Goal: Book appointment/travel/reservation

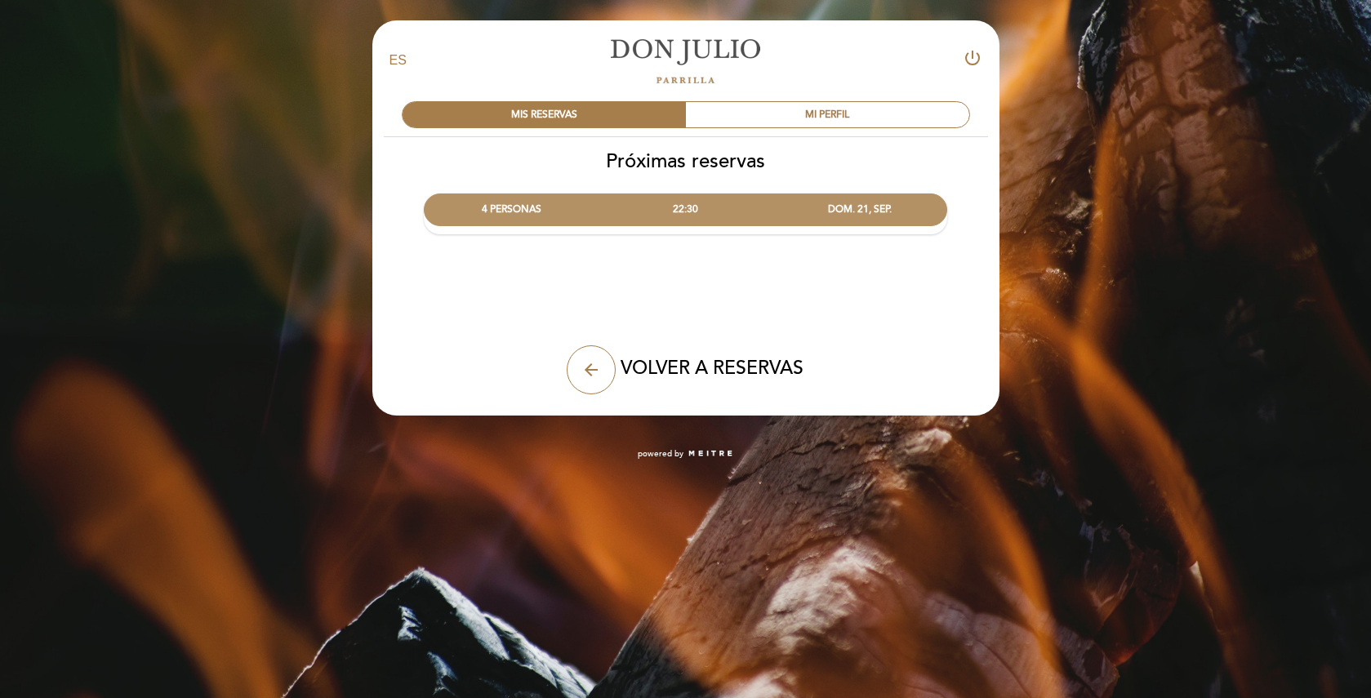
select select "es"
click at [584, 363] on icon "arrow_back" at bounding box center [591, 370] width 20 height 20
select select "es"
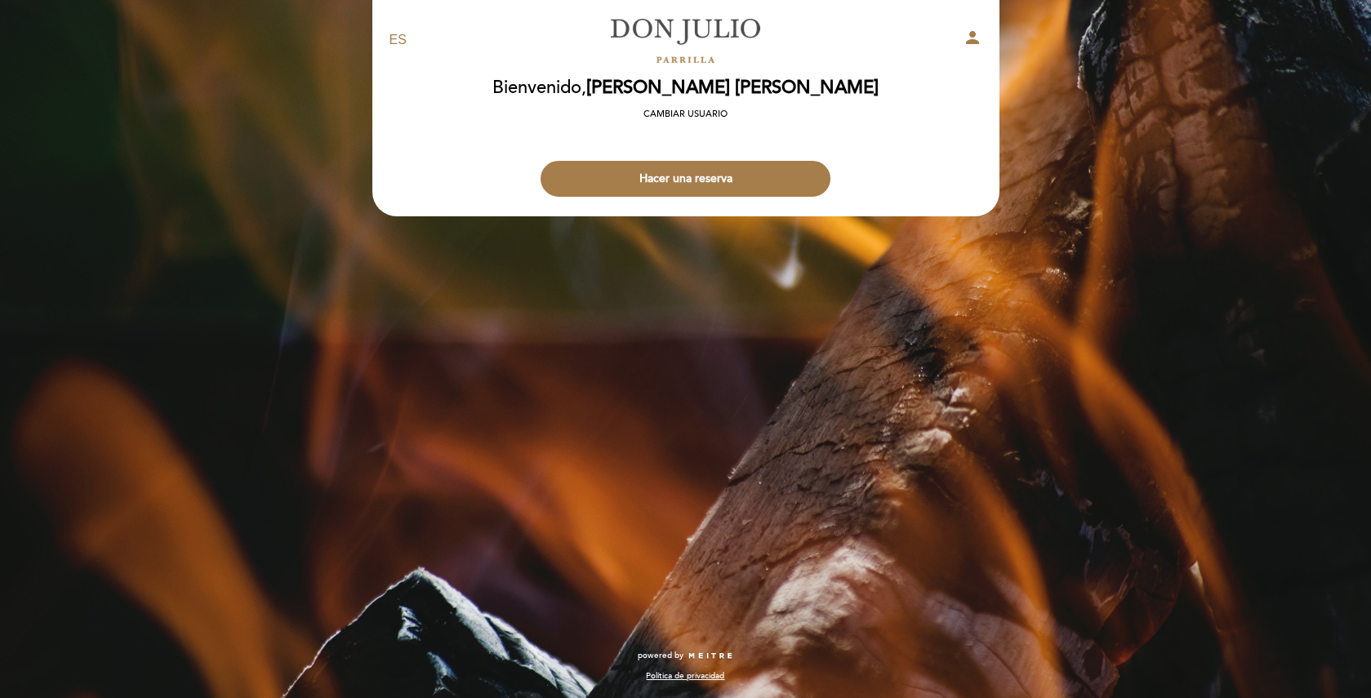
click at [971, 35] on icon "person" at bounding box center [973, 38] width 20 height 20
select select "es"
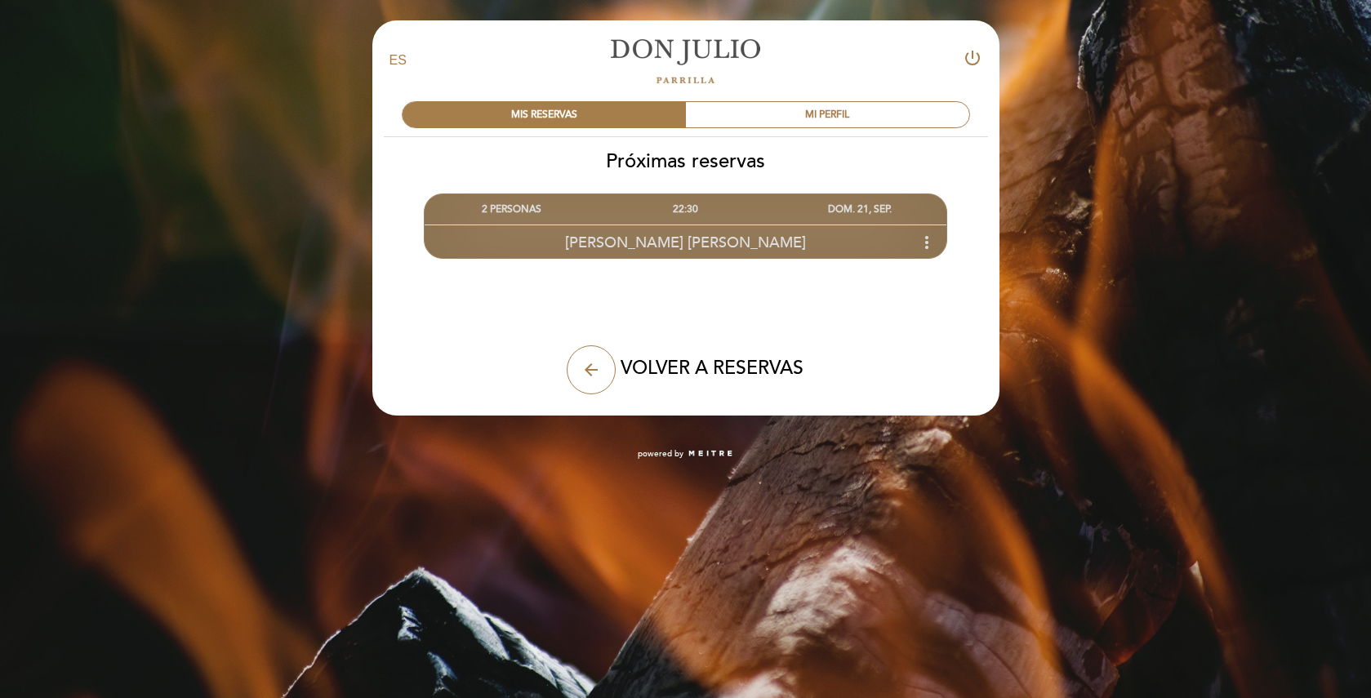
click at [641, 215] on div "22:30" at bounding box center [686, 209] width 174 height 30
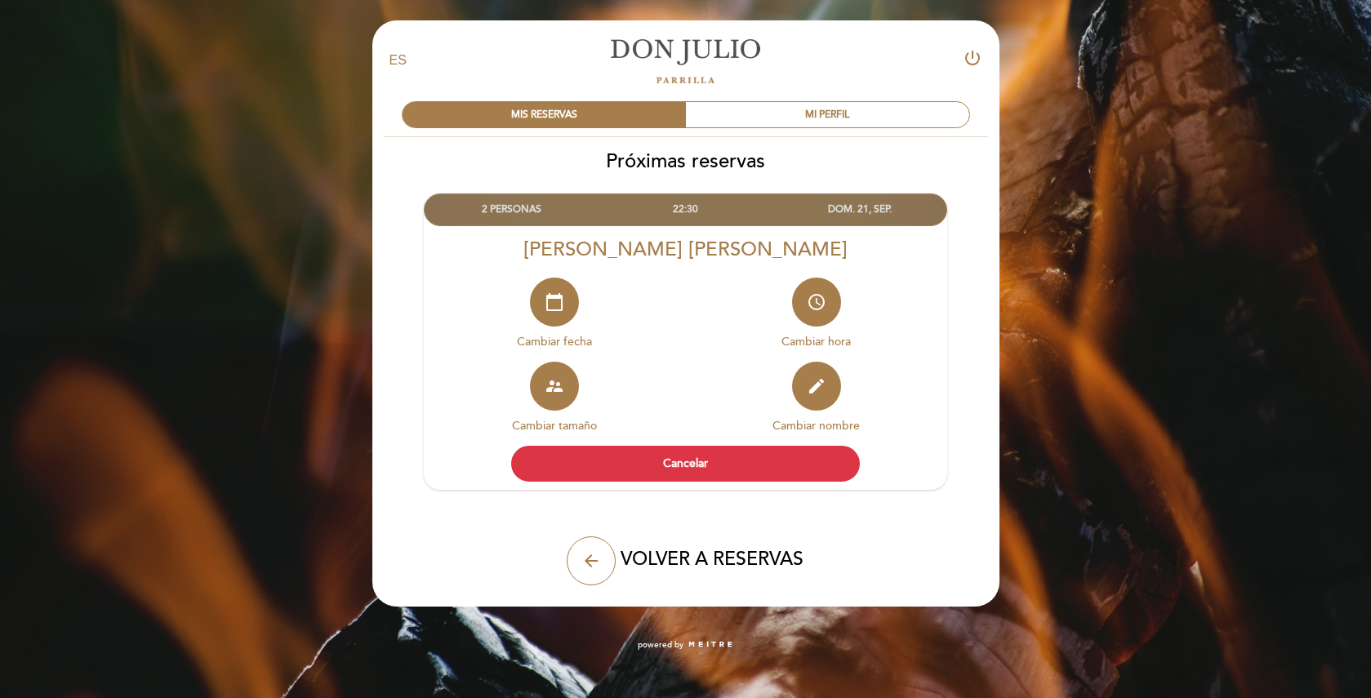
click at [683, 213] on div "22:30" at bounding box center [686, 209] width 174 height 30
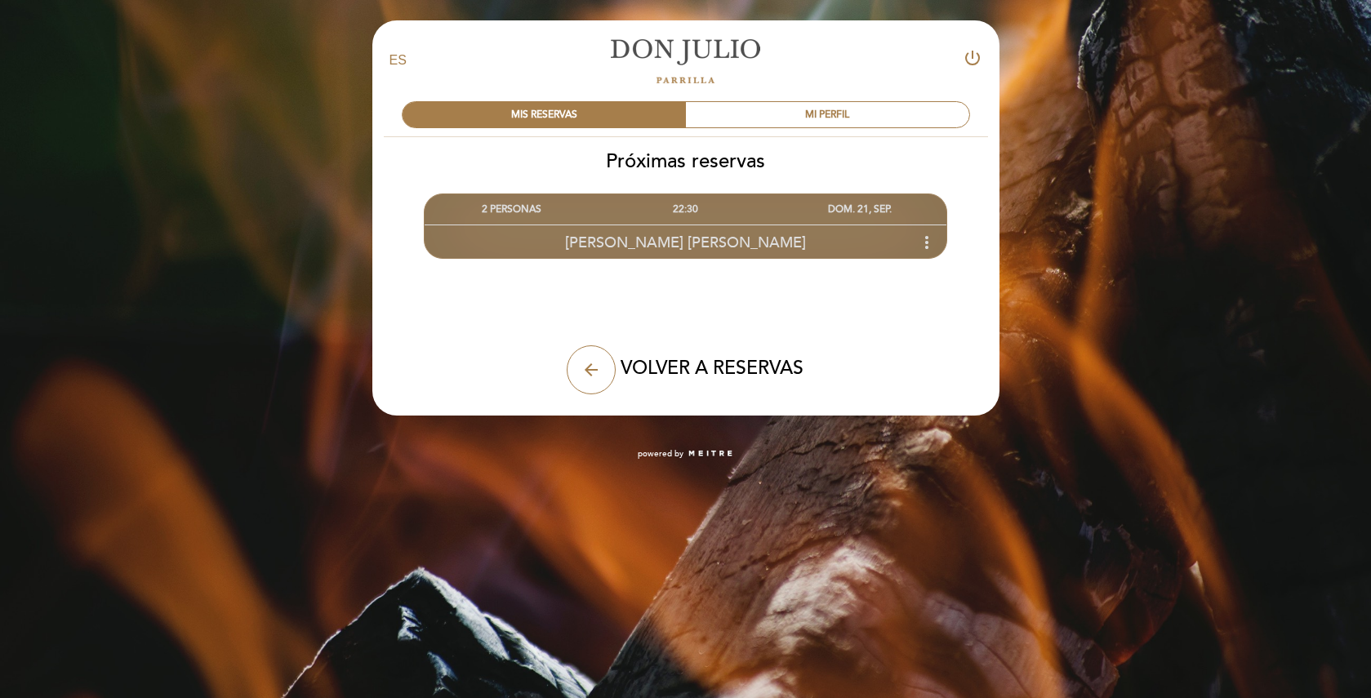
click at [928, 242] on icon "more_vert" at bounding box center [927, 243] width 20 height 20
